Goal: Task Accomplishment & Management: Complete application form

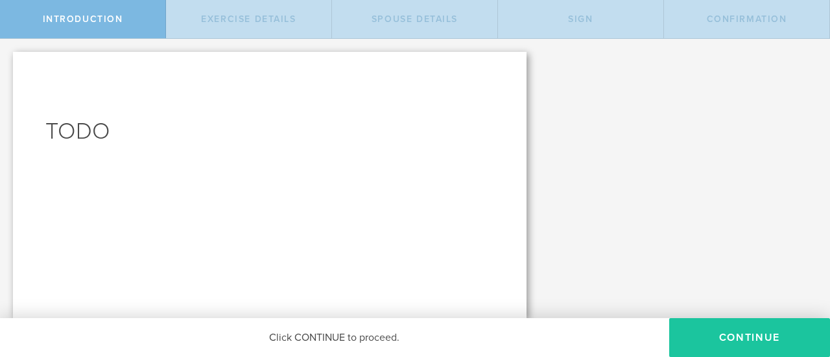
click at [715, 338] on button "CONTINUE" at bounding box center [749, 337] width 161 height 39
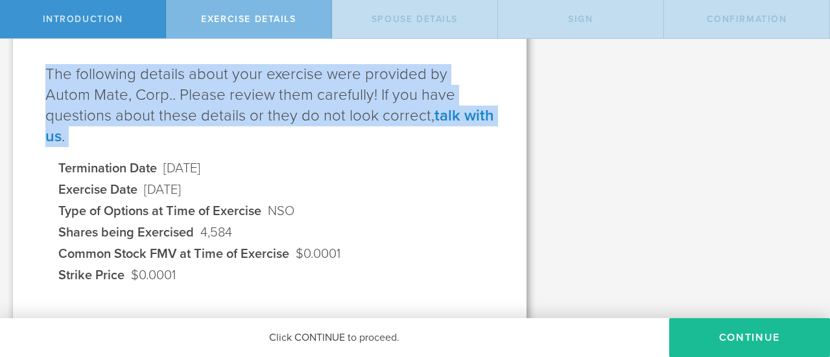
scroll to position [153, 0]
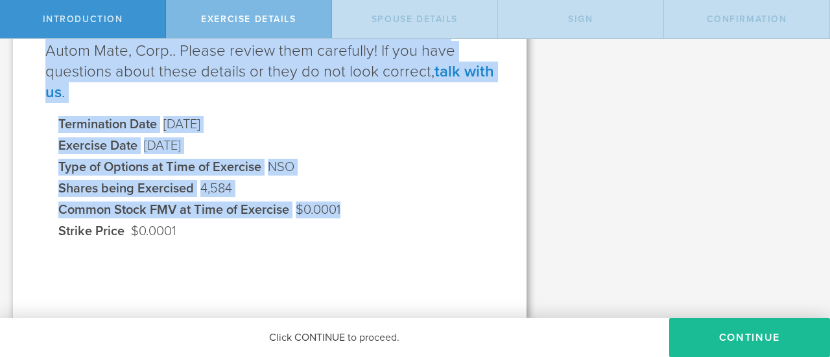
drag, startPoint x: 46, startPoint y: 113, endPoint x: 341, endPoint y: 208, distance: 310.0
click at [341, 208] on div "Please review the following exercise details The following details about your e…" at bounding box center [269, 109] width 513 height 420
click at [207, 229] on dl "Termination Date [DATE] Exercise Date [DATE] Type of Options at Time of Exercis…" at bounding box center [276, 180] width 436 height 128
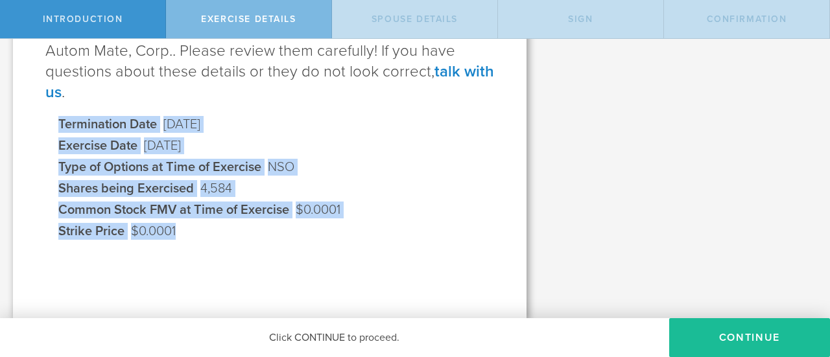
click at [174, 230] on dl "Termination Date [DATE] Exercise Date [DATE] Type of Options at Time of Exercis…" at bounding box center [276, 180] width 436 height 128
copy dl "Termination Date [DATE] Exercise Date [DATE] Type of Options at Time of Exercis…"
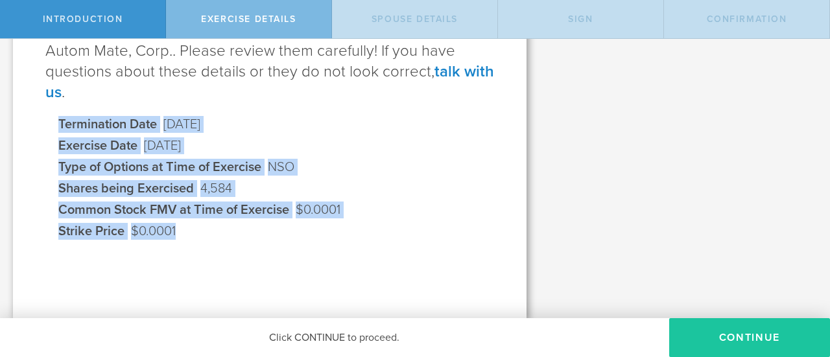
click at [698, 327] on button "Continue" at bounding box center [749, 337] width 161 height 39
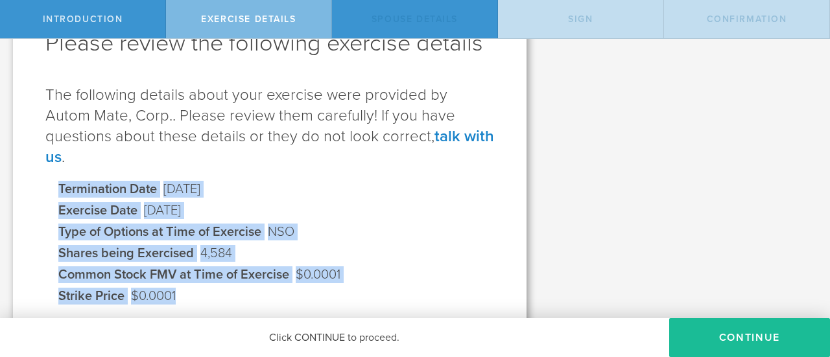
scroll to position [0, 0]
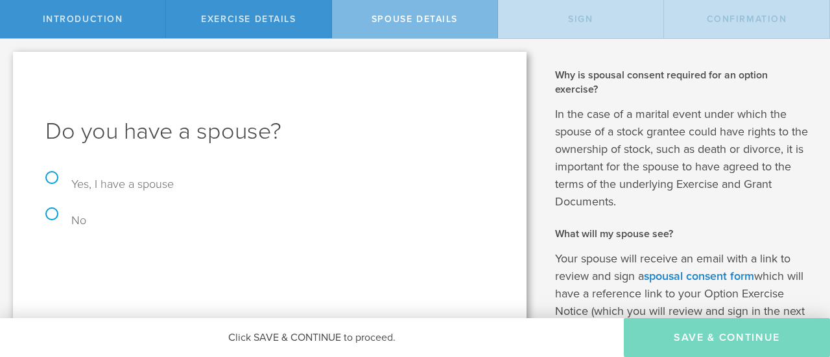
click at [128, 189] on label "Yes, I have a spouse" at bounding box center [109, 184] width 128 height 14
click at [8, 66] on input "Yes, I have a spouse" at bounding box center [4, 52] width 8 height 27
radio input "true"
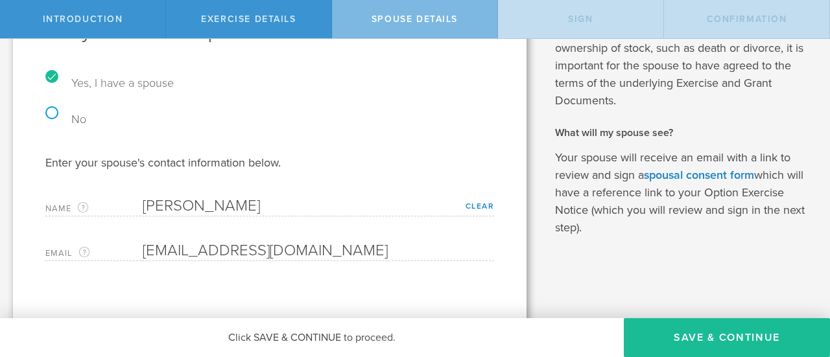
scroll to position [110, 0]
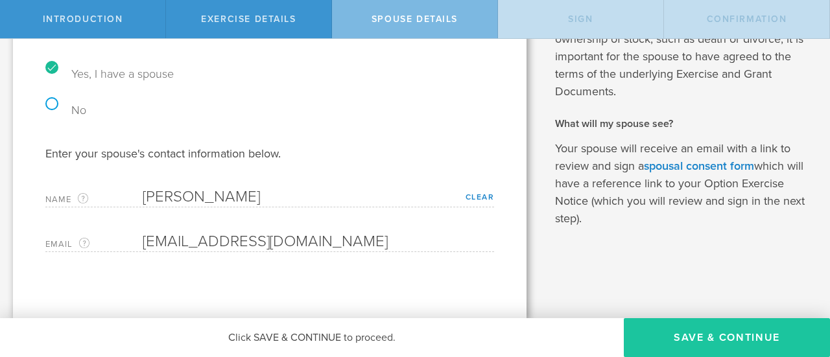
click at [679, 338] on button "Save & Continue" at bounding box center [727, 337] width 206 height 39
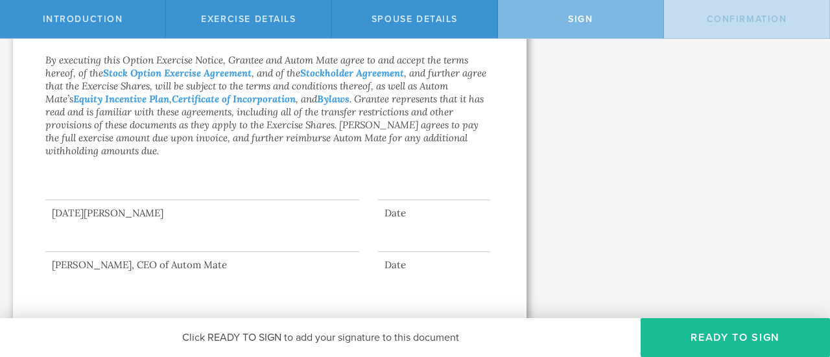
scroll to position [1312, 0]
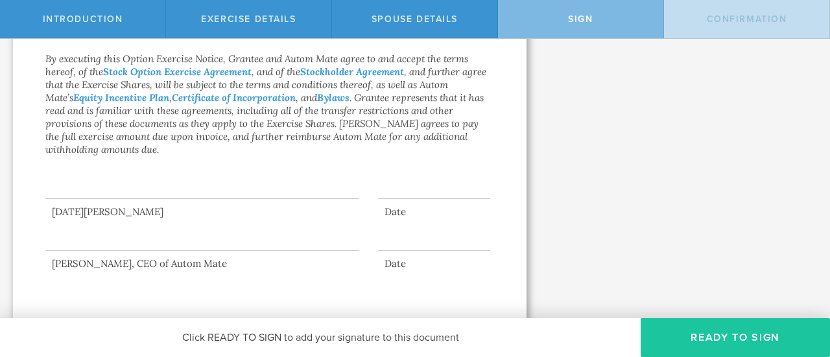
click at [706, 328] on button "Ready to Sign" at bounding box center [734, 337] width 189 height 39
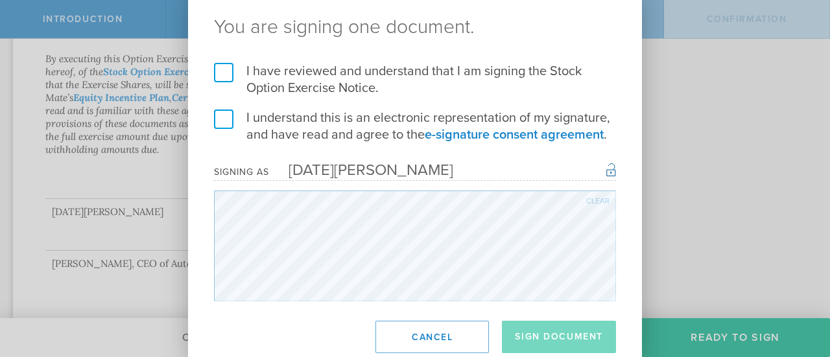
click at [367, 156] on div "You are signing one document. I have reviewed and understand that I am signing …" at bounding box center [415, 179] width 454 height 375
click at [219, 71] on label "I have reviewed and understand that I am signing the Stock Option Exercise Noti…" at bounding box center [415, 80] width 402 height 34
click at [0, 0] on input "I have reviewed and understand that I am signing the Stock Option Exercise Noti…" at bounding box center [0, 0] width 0 height 0
click at [220, 115] on label "I understand this is an electronic representation of my signature, and have rea…" at bounding box center [415, 127] width 402 height 34
click at [0, 0] on input "I understand this is an electronic representation of my signature, and have rea…" at bounding box center [0, 0] width 0 height 0
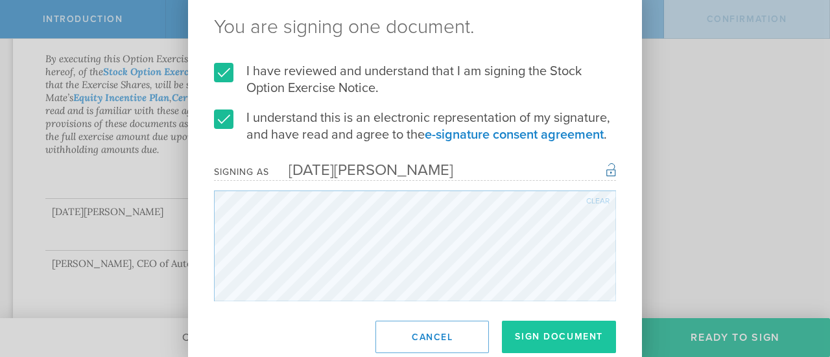
click at [560, 344] on button "Sign Document" at bounding box center [559, 337] width 114 height 32
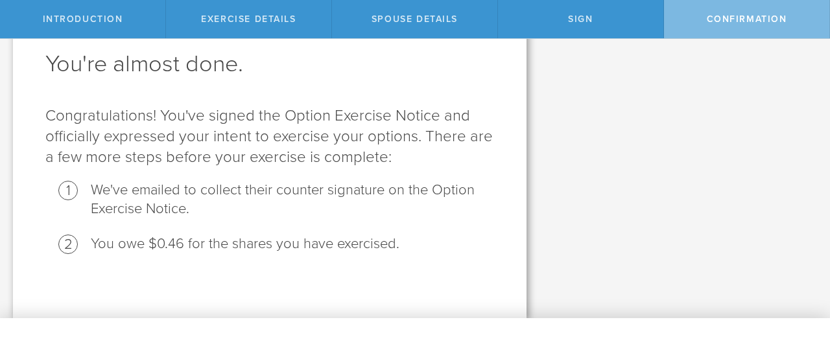
scroll to position [0, 0]
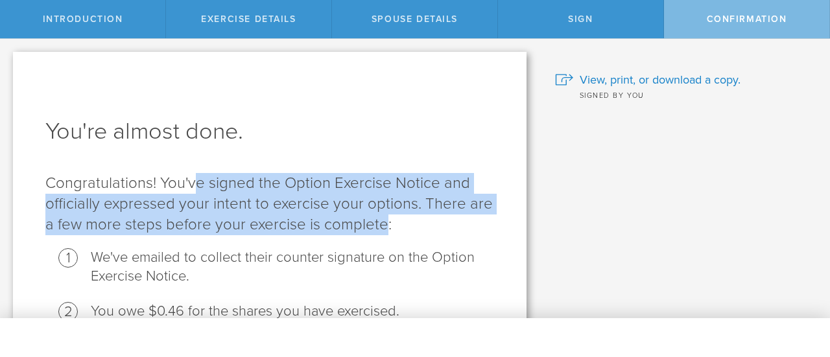
drag, startPoint x: 200, startPoint y: 186, endPoint x: 390, endPoint y: 227, distance: 194.9
click at [390, 227] on p "Congratulations! You've signed the Option Exercise Notice and officially expres…" at bounding box center [269, 204] width 449 height 62
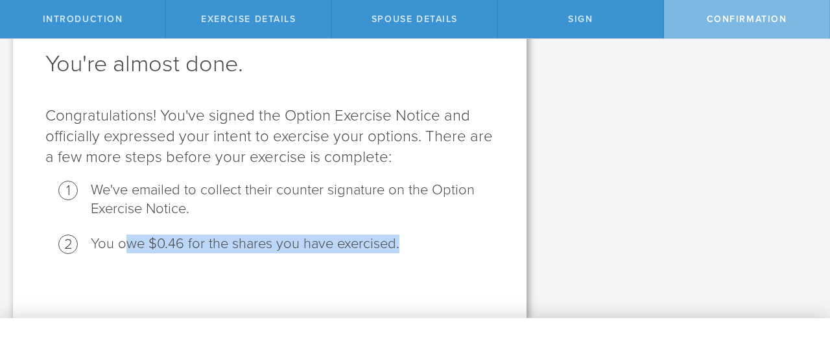
drag, startPoint x: 130, startPoint y: 246, endPoint x: 452, endPoint y: 238, distance: 323.0
click at [452, 238] on li "You owe $0.46 for the shares you have exercised." at bounding box center [292, 244] width 403 height 19
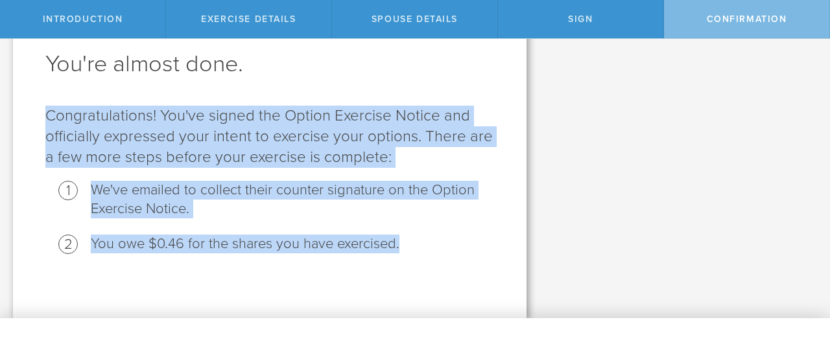
drag, startPoint x: 45, startPoint y: 183, endPoint x: 417, endPoint y: 263, distance: 380.6
click at [417, 263] on div "You're almost done. Congratulations! You've signed the Option Exercise Notice a…" at bounding box center [269, 151] width 513 height 334
copy div "Congratulations! You've signed the Option Exercise Notice and officially expres…"
